Goal: Information Seeking & Learning: Learn about a topic

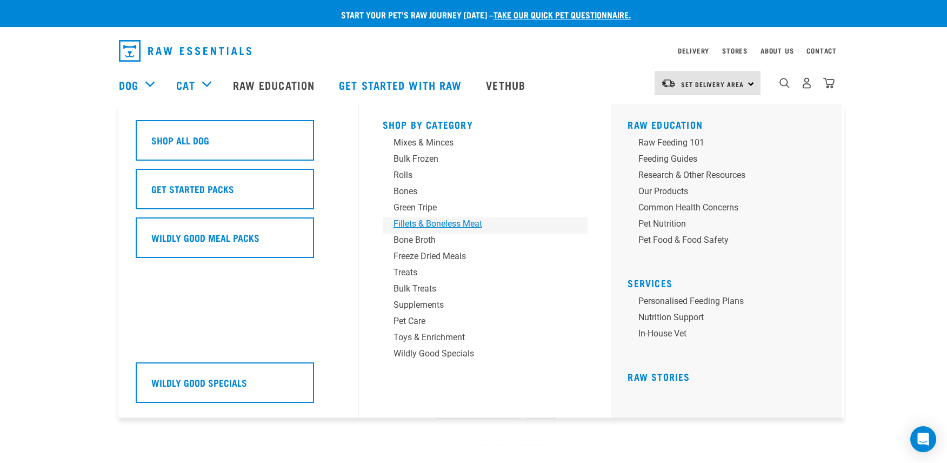
click at [427, 225] on div "Fillets & Boneless Meat" at bounding box center [478, 223] width 169 height 13
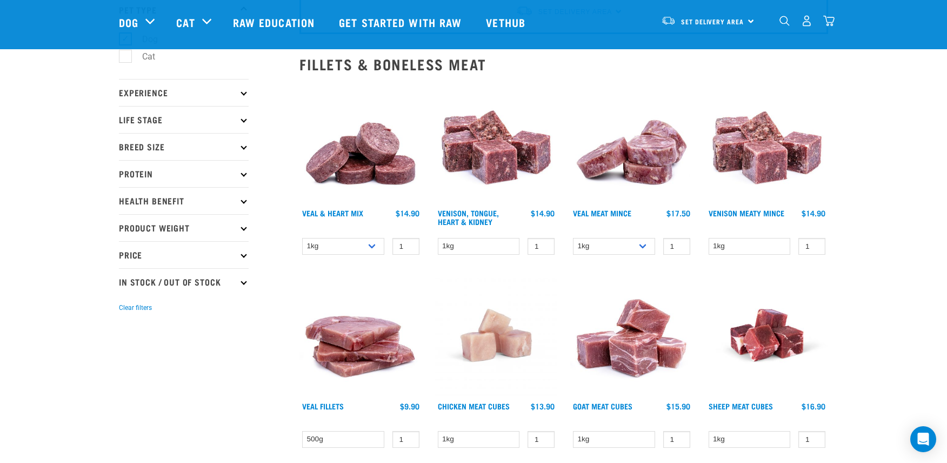
scroll to position [83, 0]
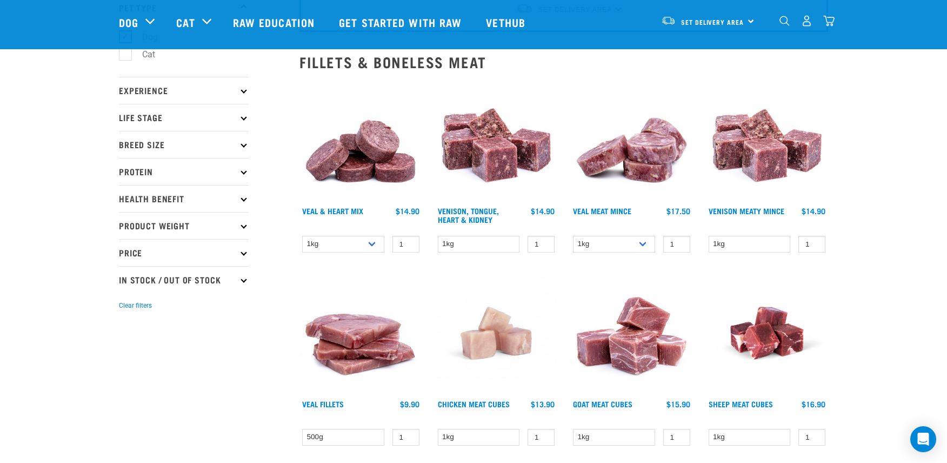
click at [485, 134] on img at bounding box center [496, 140] width 123 height 123
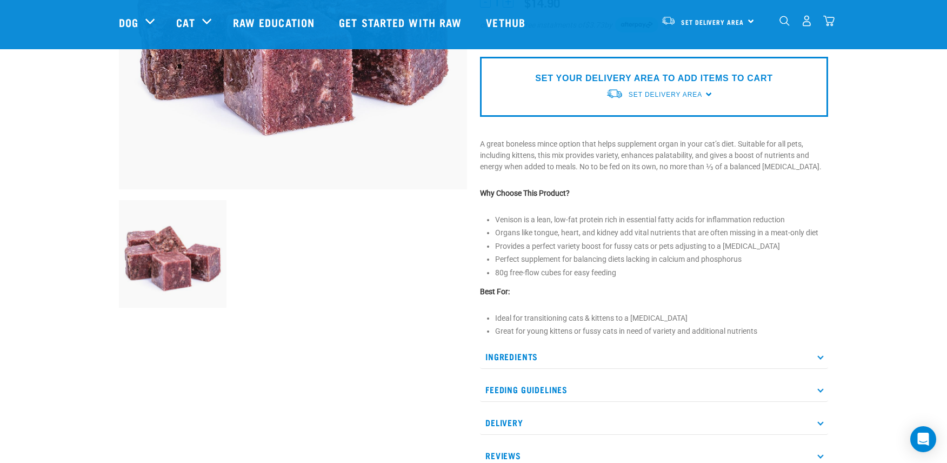
scroll to position [239, 0]
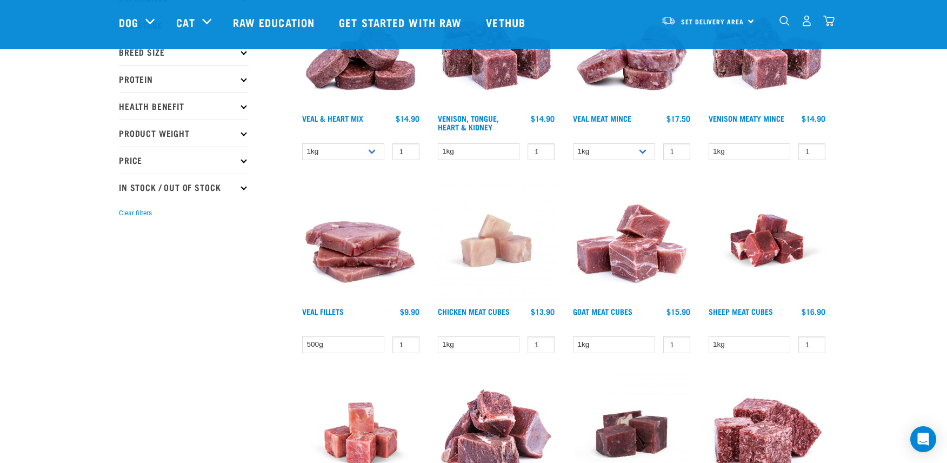
scroll to position [186, 0]
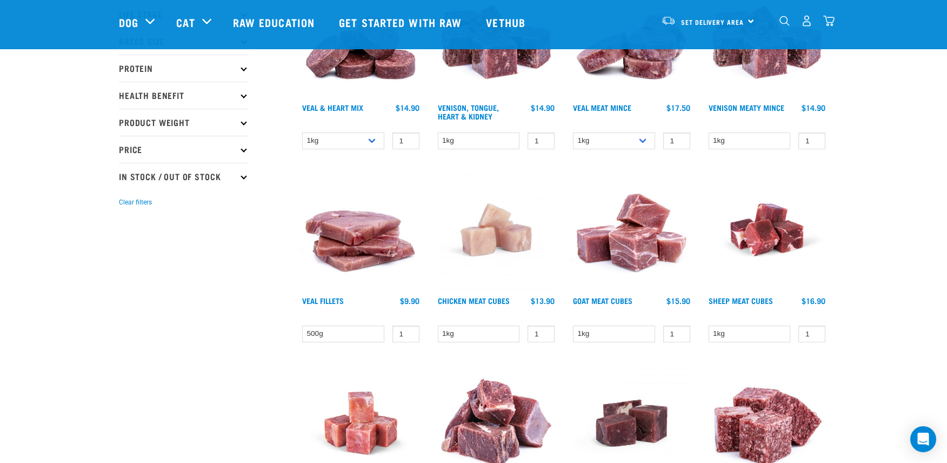
click at [765, 70] on img at bounding box center [767, 37] width 123 height 123
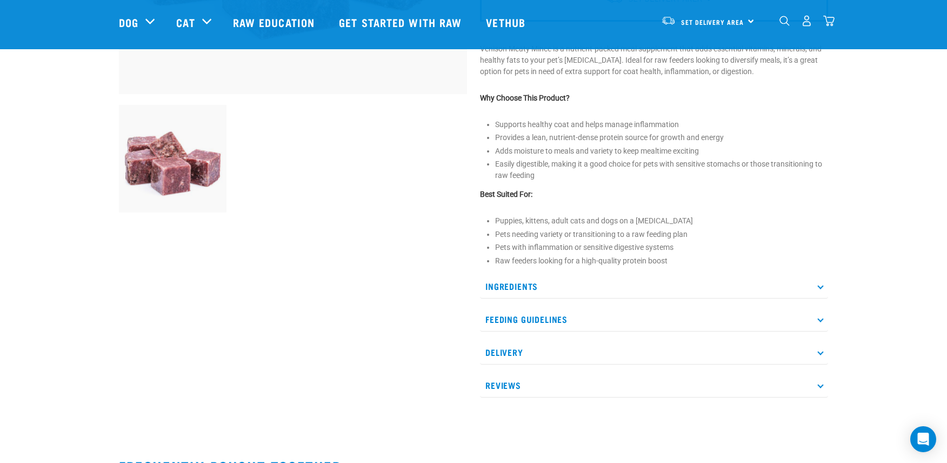
scroll to position [343, 0]
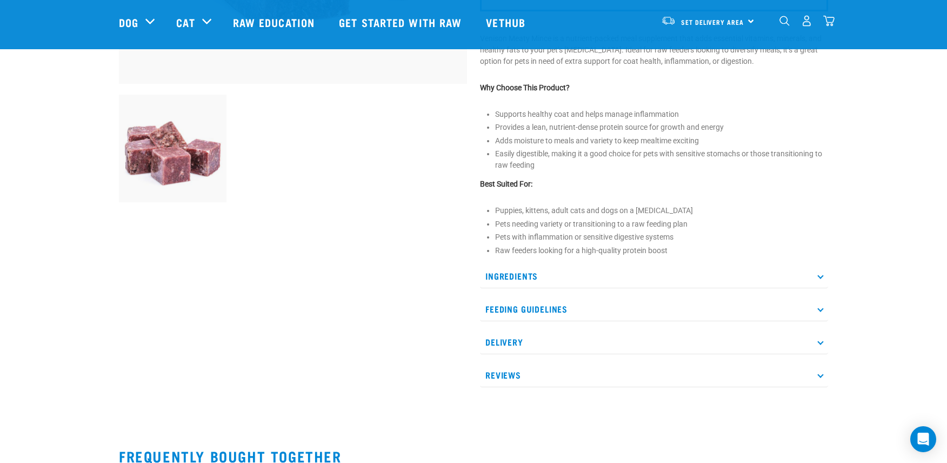
click at [822, 279] on p "Ingredients" at bounding box center [654, 276] width 348 height 24
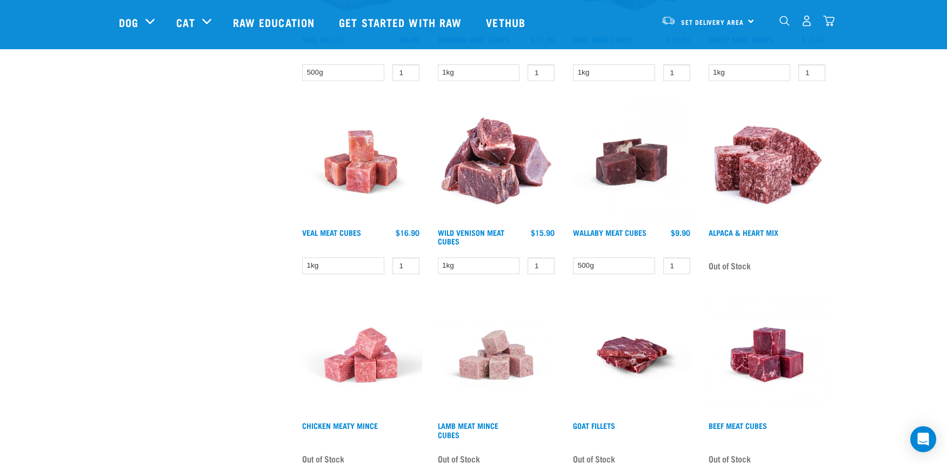
scroll to position [449, 0]
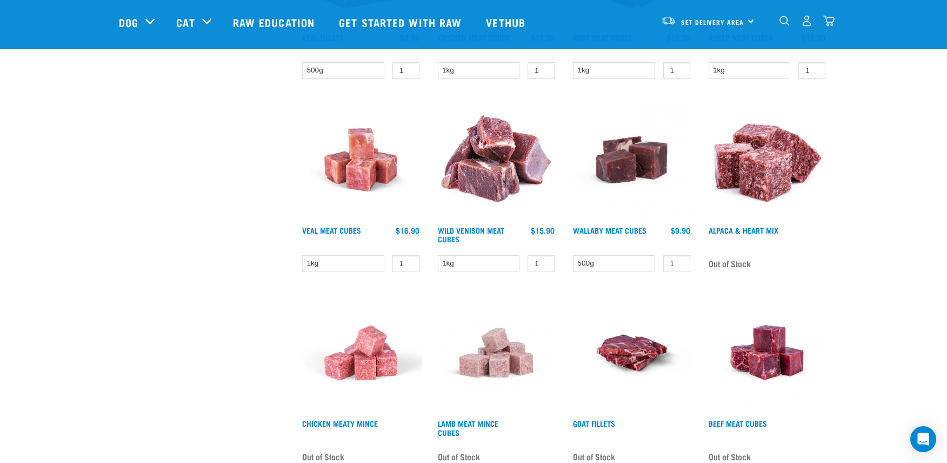
click at [759, 163] on img at bounding box center [767, 159] width 123 height 123
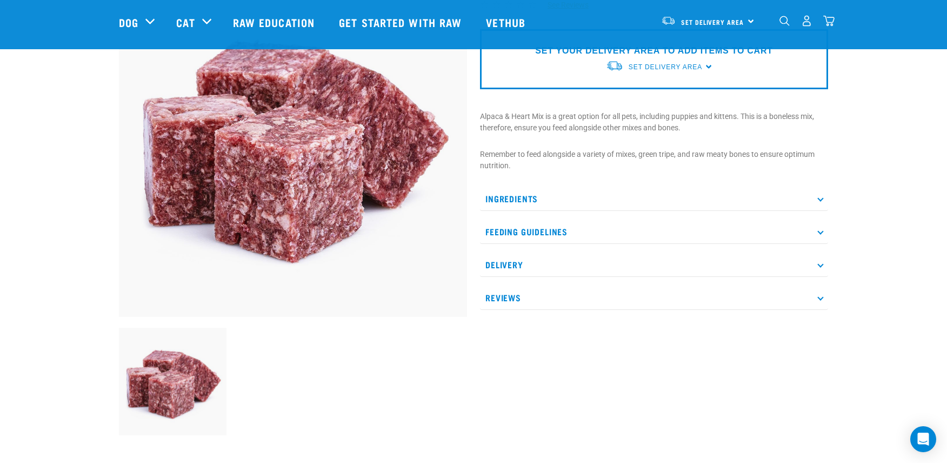
scroll to position [111, 0]
click at [819, 197] on icon at bounding box center [820, 198] width 6 height 6
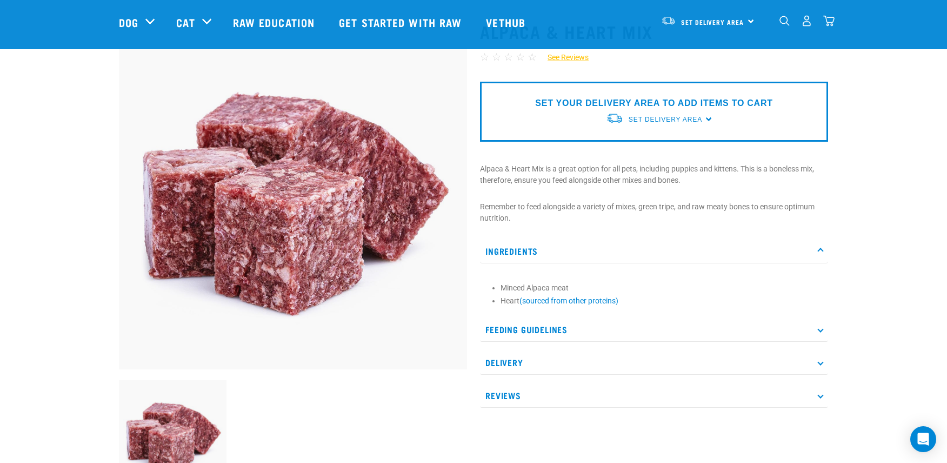
scroll to position [54, 0]
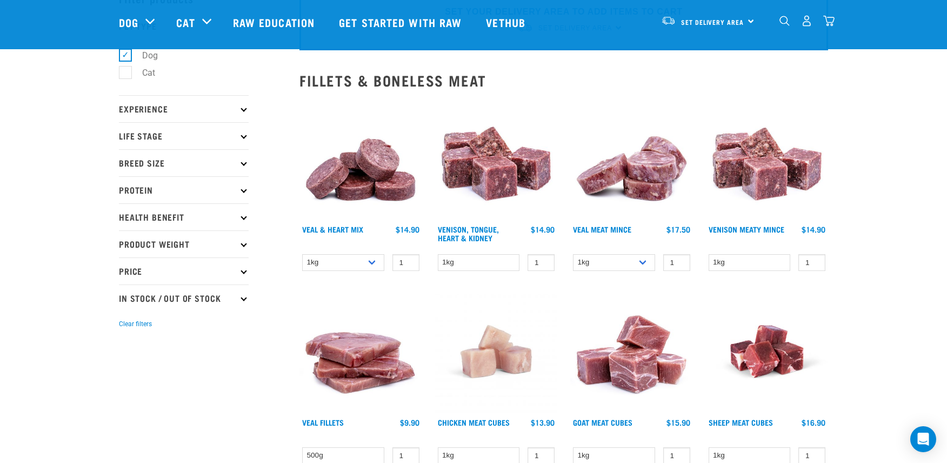
scroll to position [68, 0]
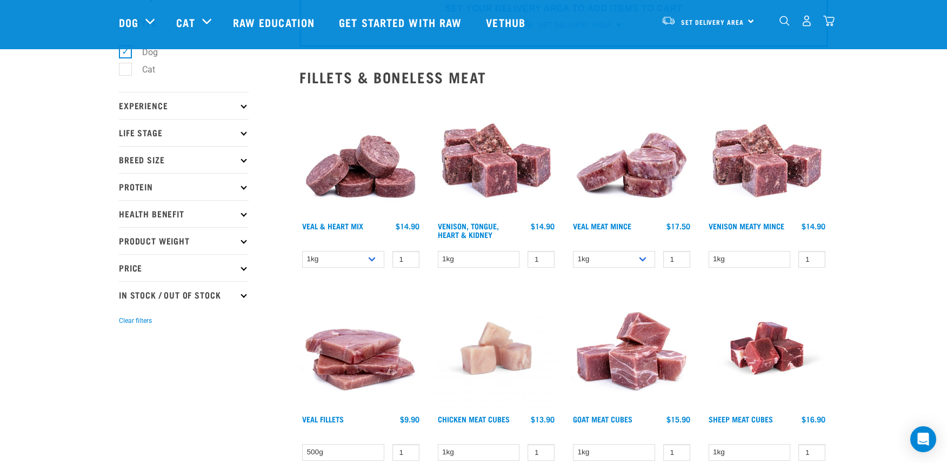
click at [354, 172] on img at bounding box center [360, 155] width 123 height 123
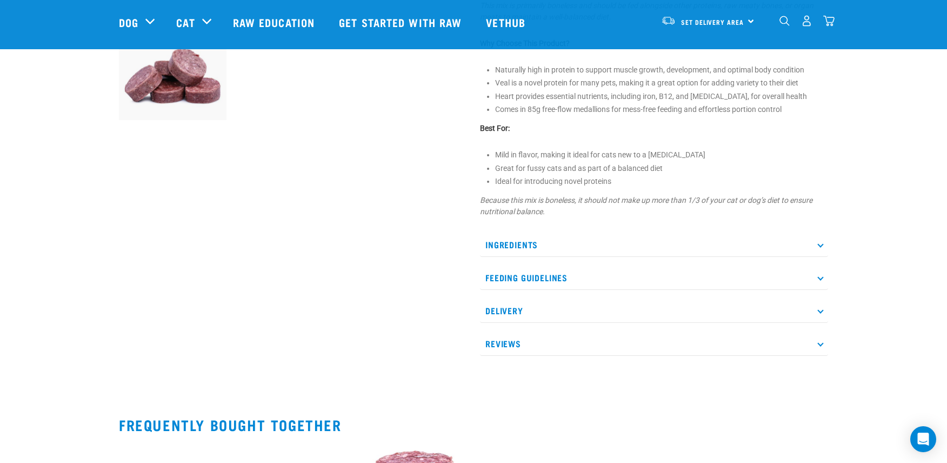
scroll to position [429, 0]
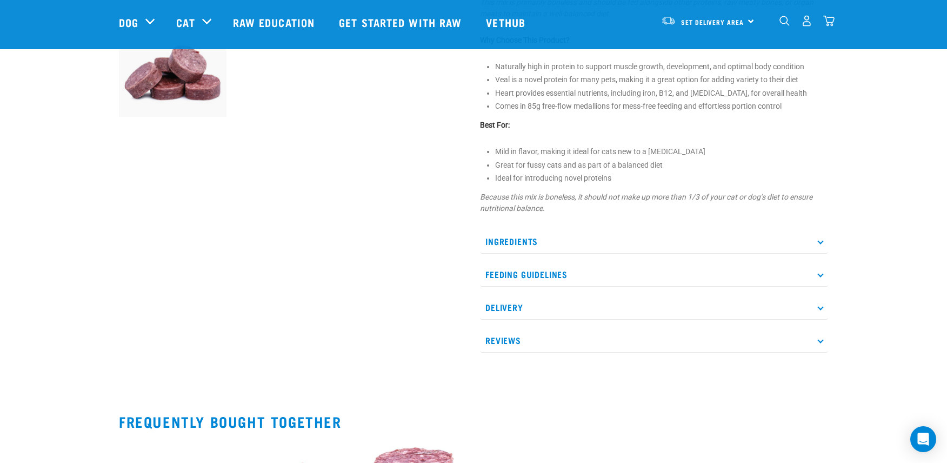
click at [819, 242] on icon at bounding box center [820, 241] width 6 height 6
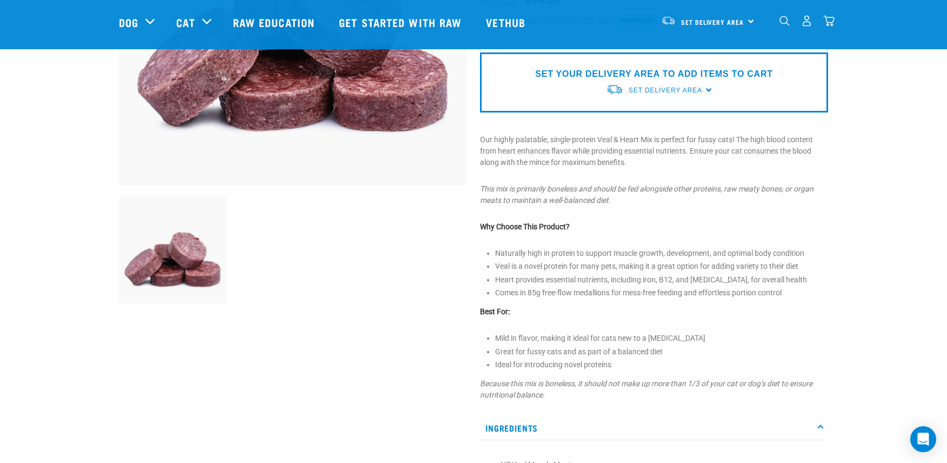
scroll to position [238, 0]
